Goal: Check status

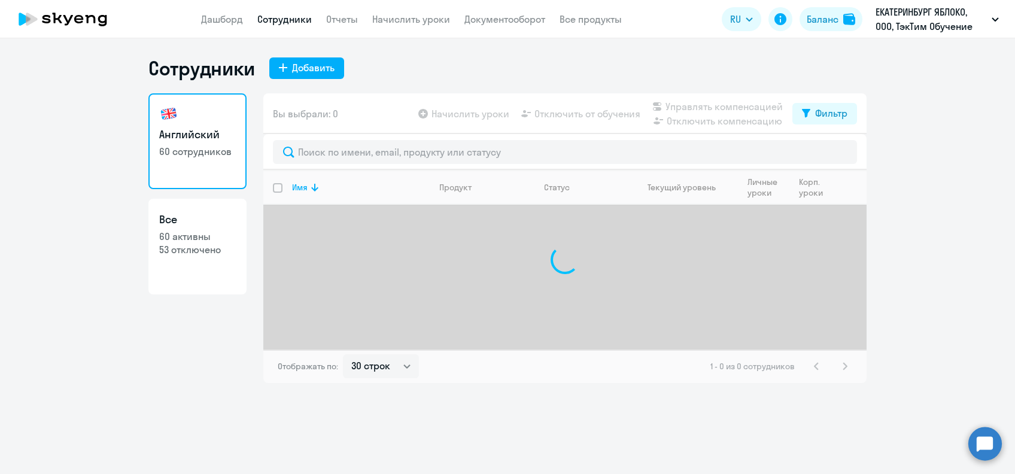
select select "30"
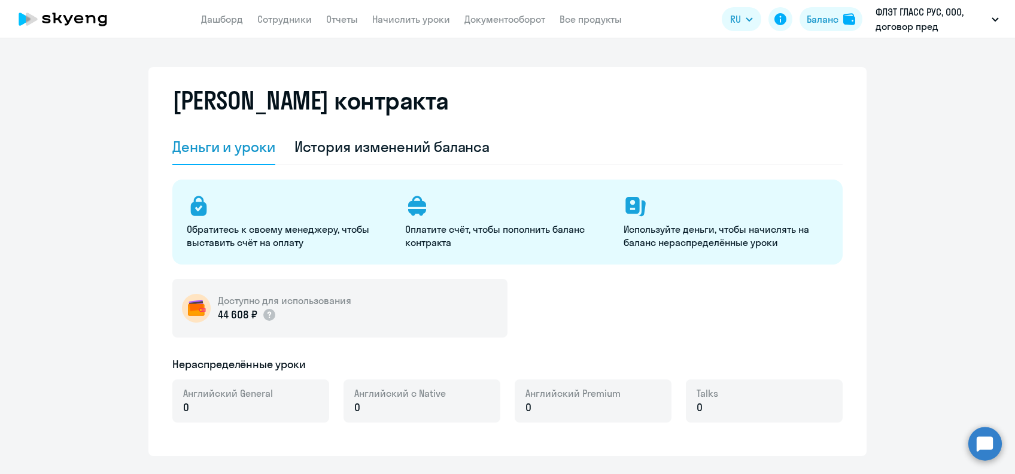
select select "english_adult_not_native_speaker"
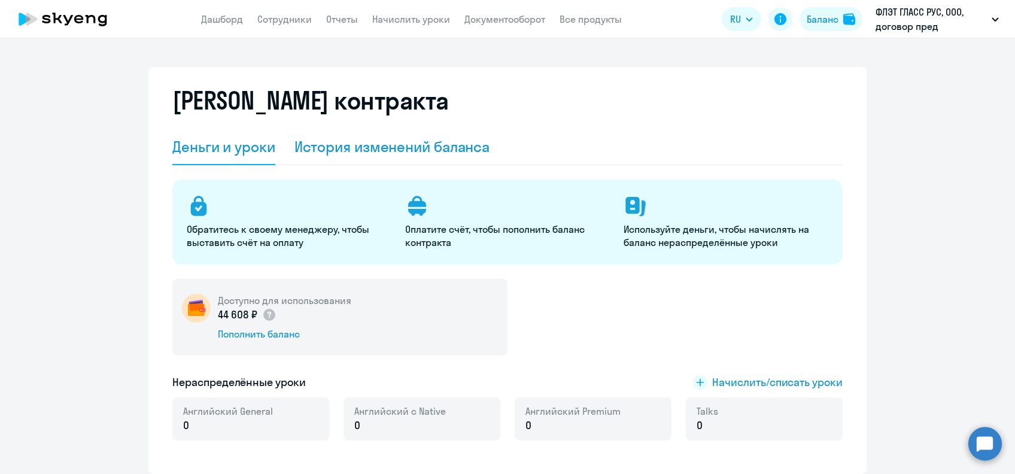
click at [348, 144] on div "История изменений баланса" at bounding box center [392, 146] width 196 height 19
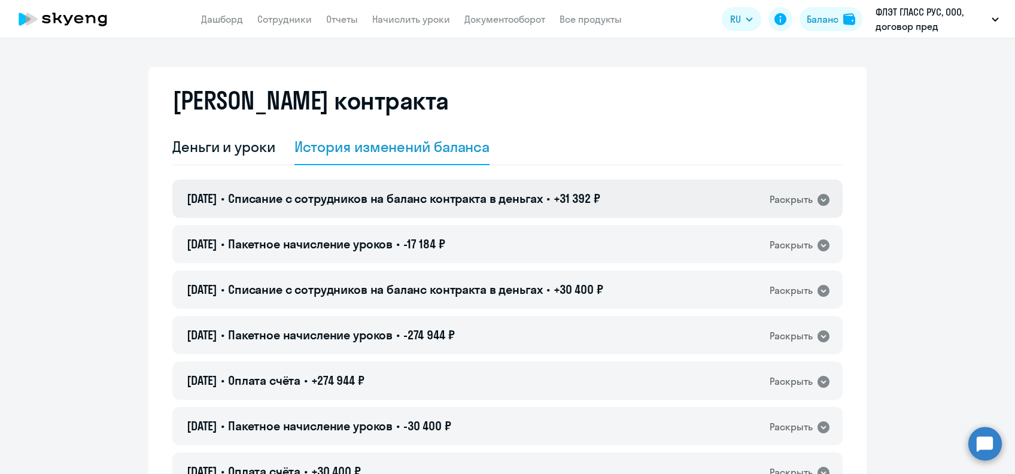
click at [330, 192] on span "Списание с сотрудников на баланс контракта в деньгах" at bounding box center [385, 198] width 315 height 15
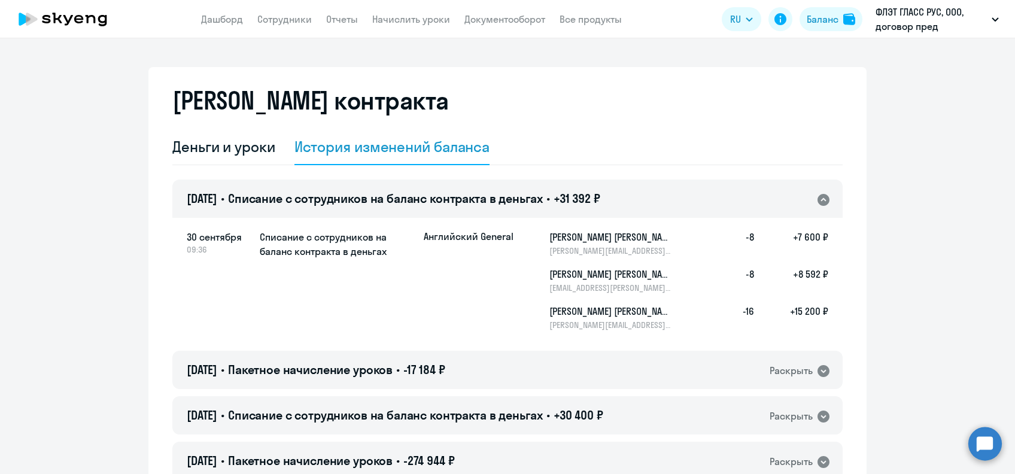
click at [311, 199] on span "Списание с сотрудников на баланс контракта в деньгах" at bounding box center [385, 198] width 315 height 15
